Goal: Complete application form: Complete application form

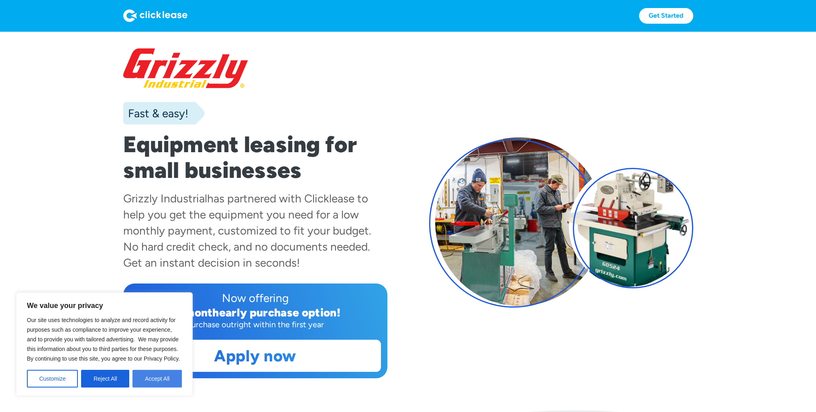
click at [146, 380] on button "Accept All" at bounding box center [156, 378] width 49 height 18
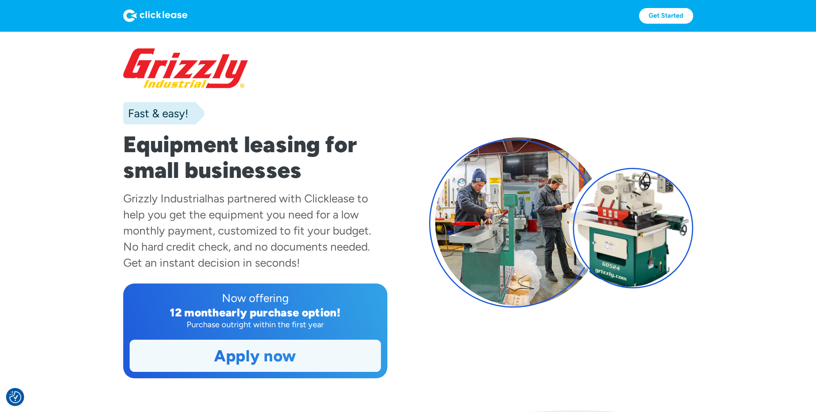
click at [274, 360] on link "Apply now" at bounding box center [255, 355] width 250 height 31
